Goal: Task Accomplishment & Management: Manage account settings

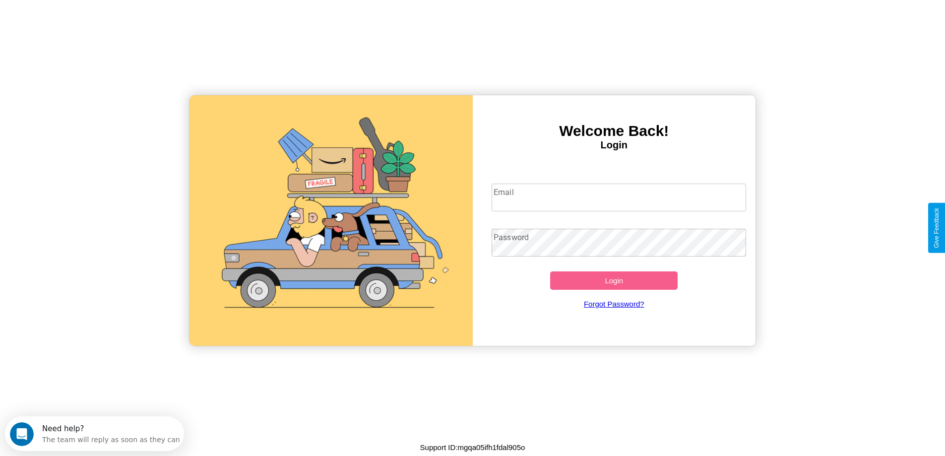
click at [618, 197] on input "Email" at bounding box center [618, 197] width 254 height 28
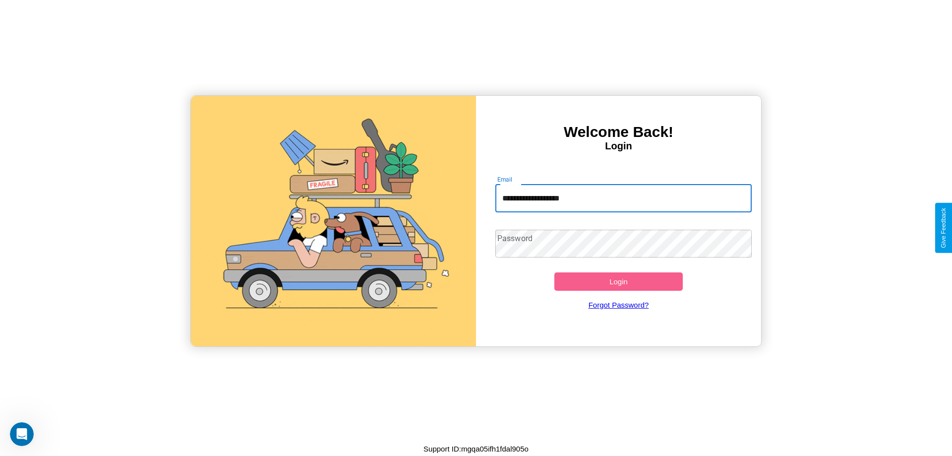
type input "**********"
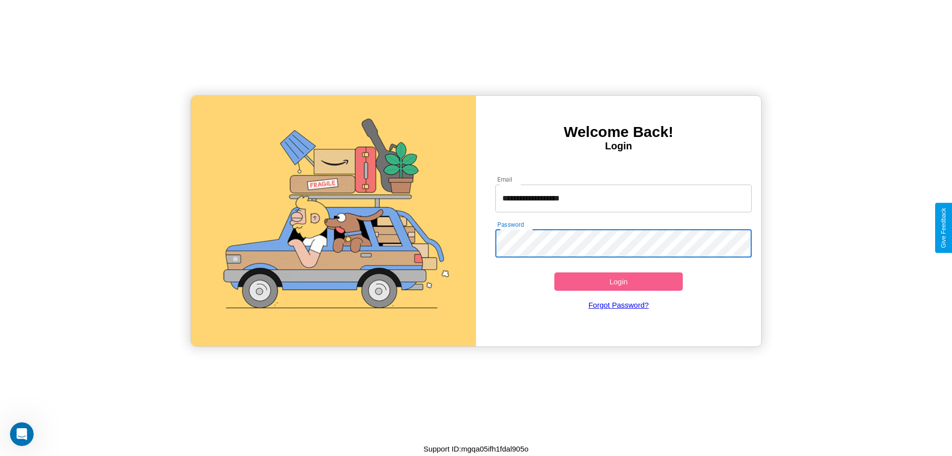
click at [618, 281] on button "Login" at bounding box center [618, 281] width 128 height 18
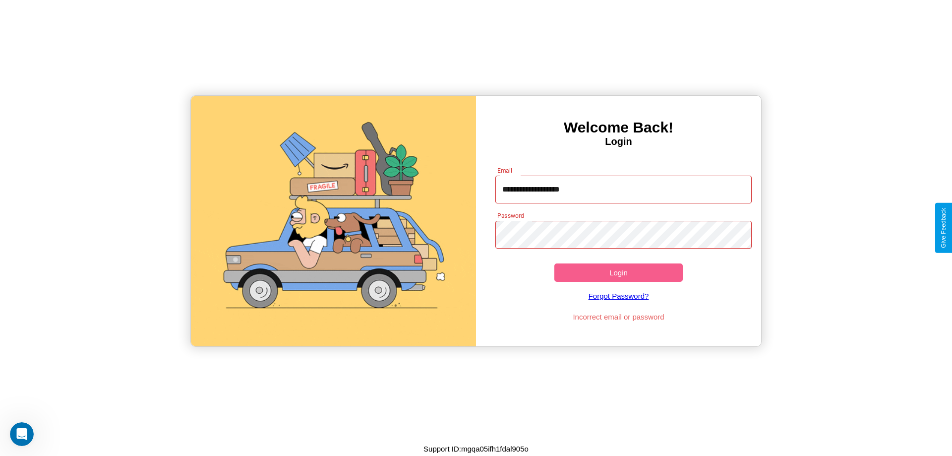
click at [618, 272] on button "Login" at bounding box center [618, 272] width 128 height 18
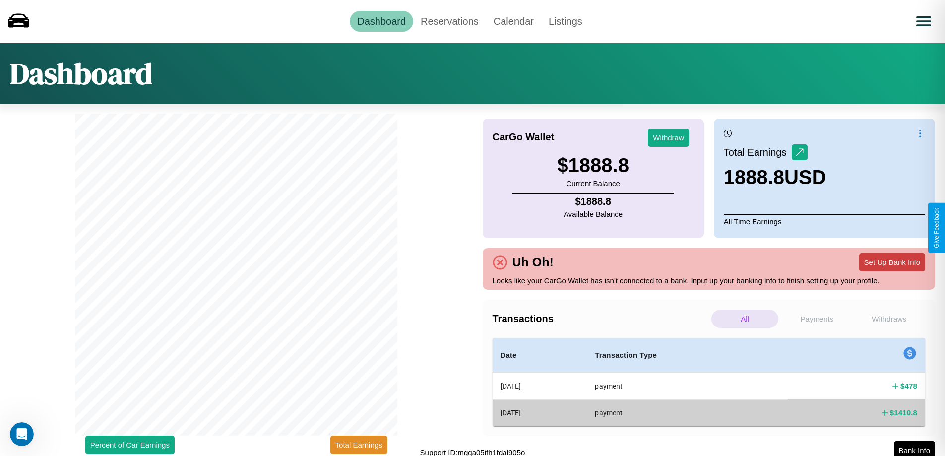
click at [892, 262] on button "Set Up Bank Info" at bounding box center [892, 262] width 66 height 18
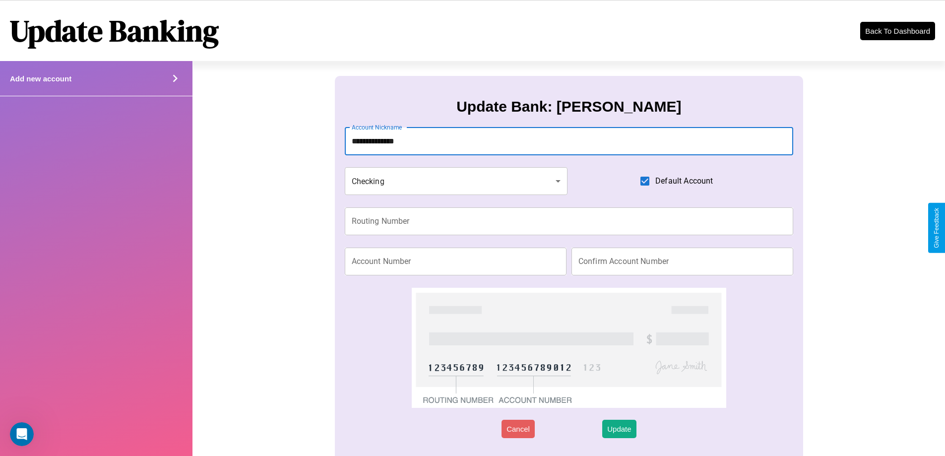
type input "**********"
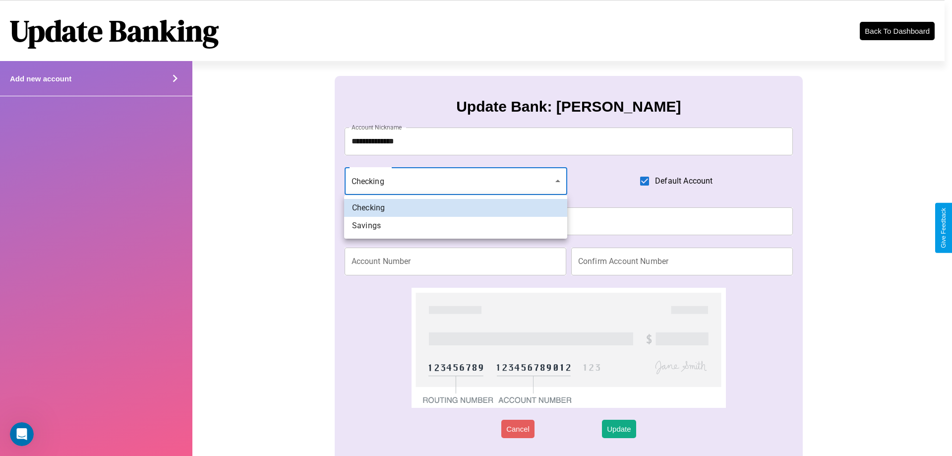
click at [456, 181] on div at bounding box center [476, 228] width 952 height 456
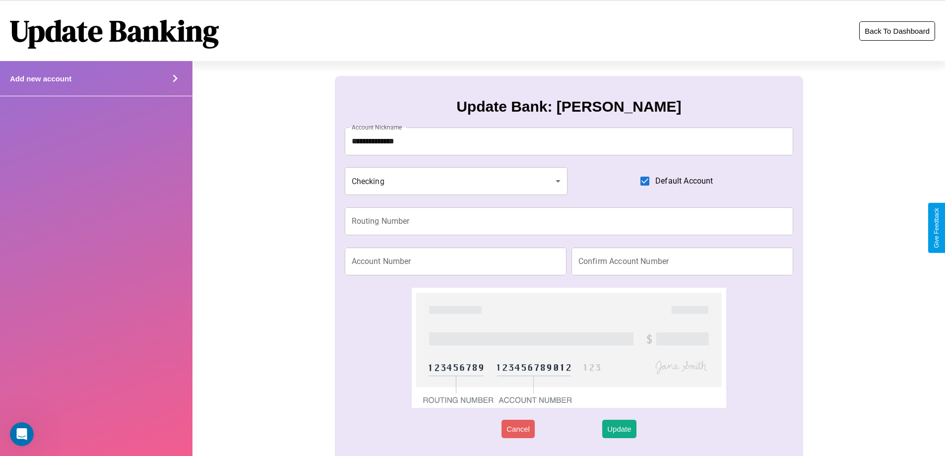
click at [897, 31] on button "Back To Dashboard" at bounding box center [897, 30] width 76 height 19
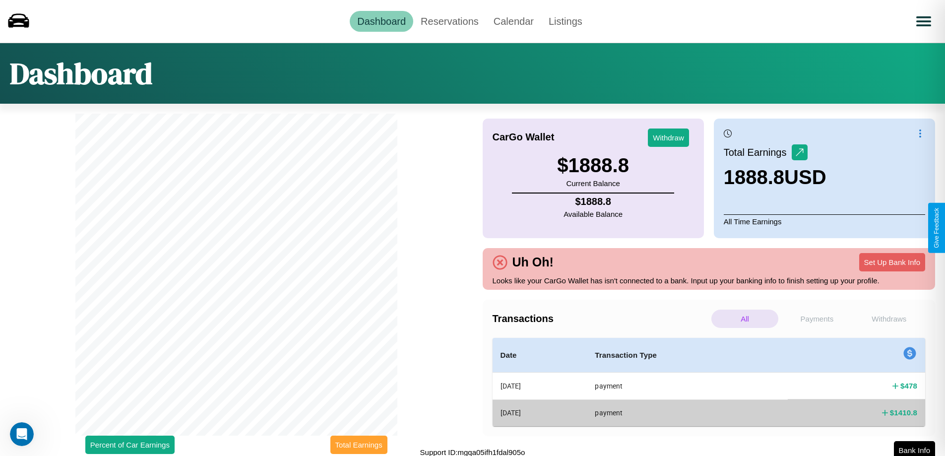
click at [359, 444] on button "Total Earnings" at bounding box center [358, 444] width 57 height 18
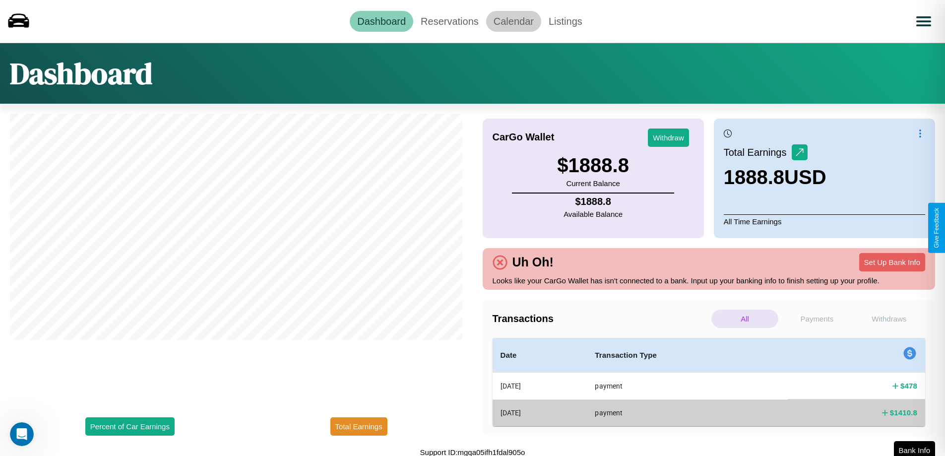
click at [513, 21] on link "Calendar" at bounding box center [513, 21] width 55 height 21
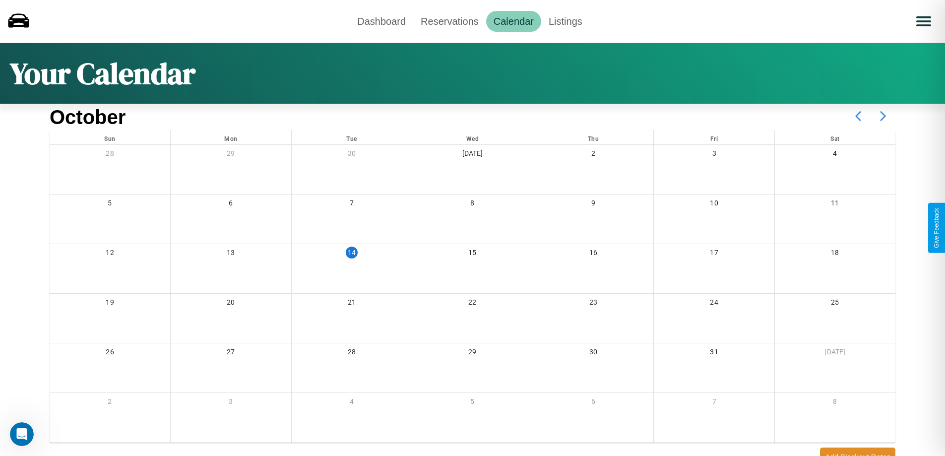
click at [883, 116] on icon at bounding box center [882, 116] width 25 height 25
click at [449, 21] on link "Reservations" at bounding box center [449, 21] width 73 height 21
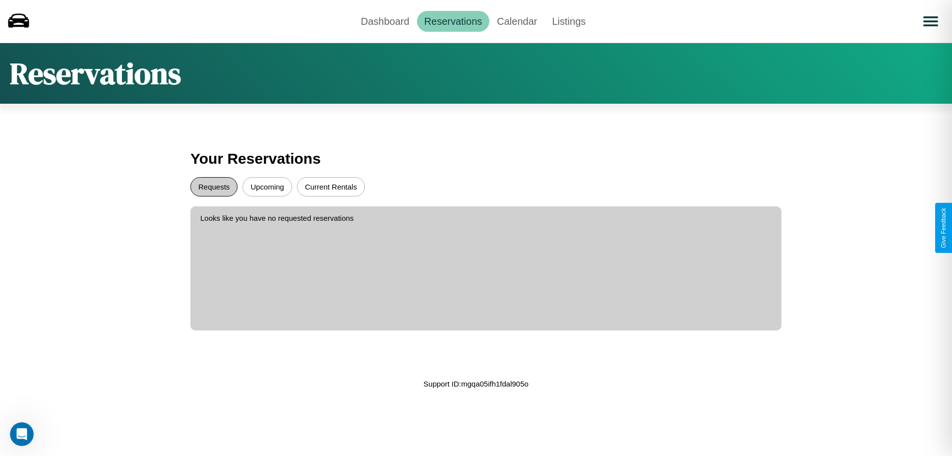
click at [214, 186] on button "Requests" at bounding box center [213, 186] width 47 height 19
click at [331, 186] on button "Current Rentals" at bounding box center [331, 186] width 68 height 19
